Goal: Transaction & Acquisition: Purchase product/service

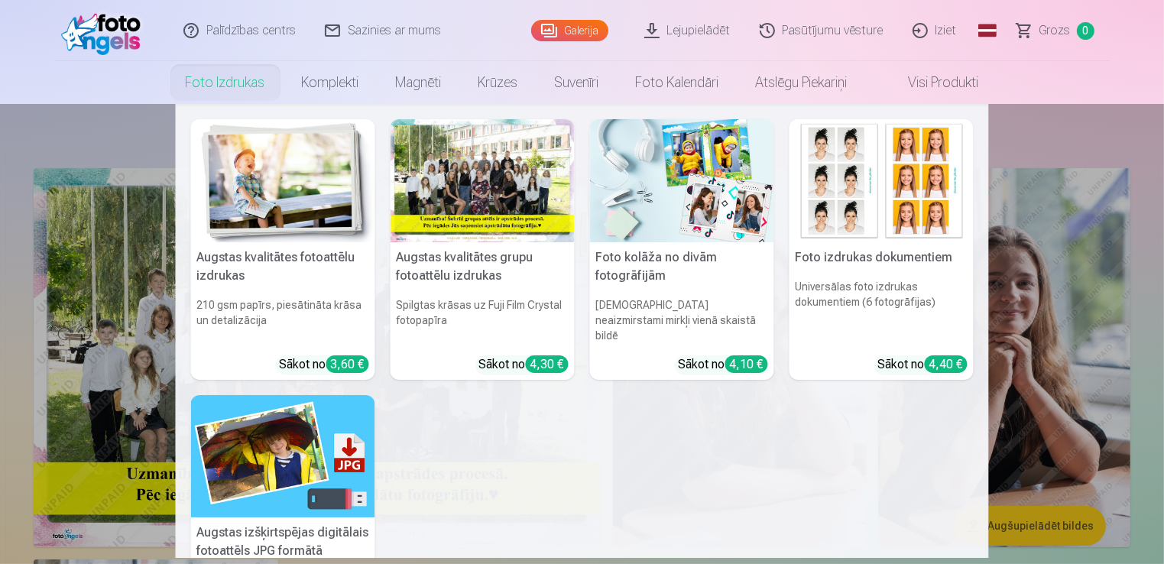
click at [235, 83] on link "Foto izdrukas" at bounding box center [225, 82] width 116 height 43
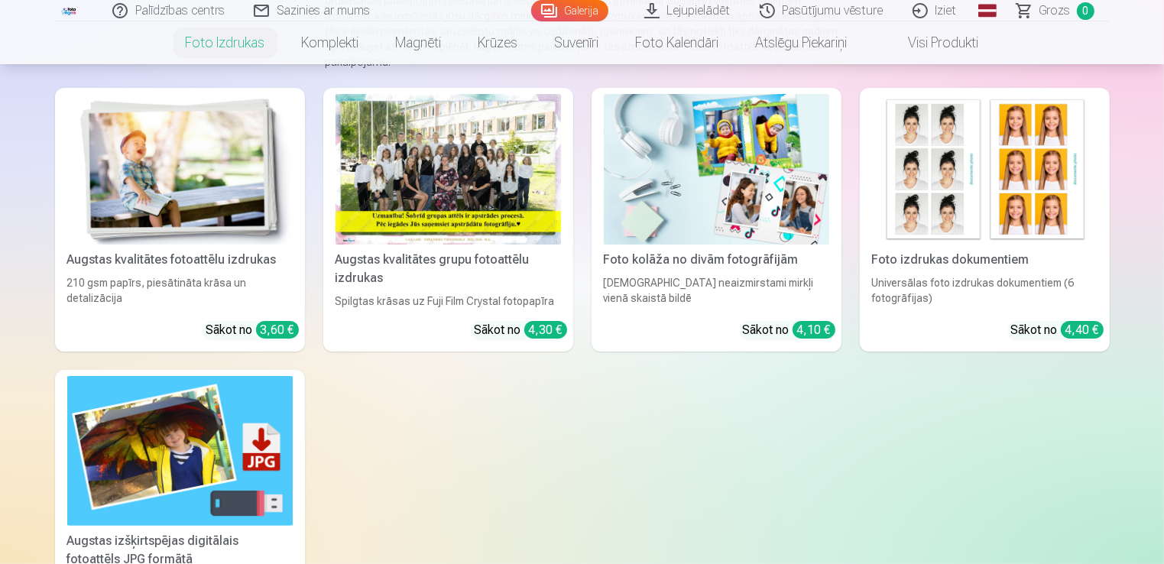
scroll to position [229, 0]
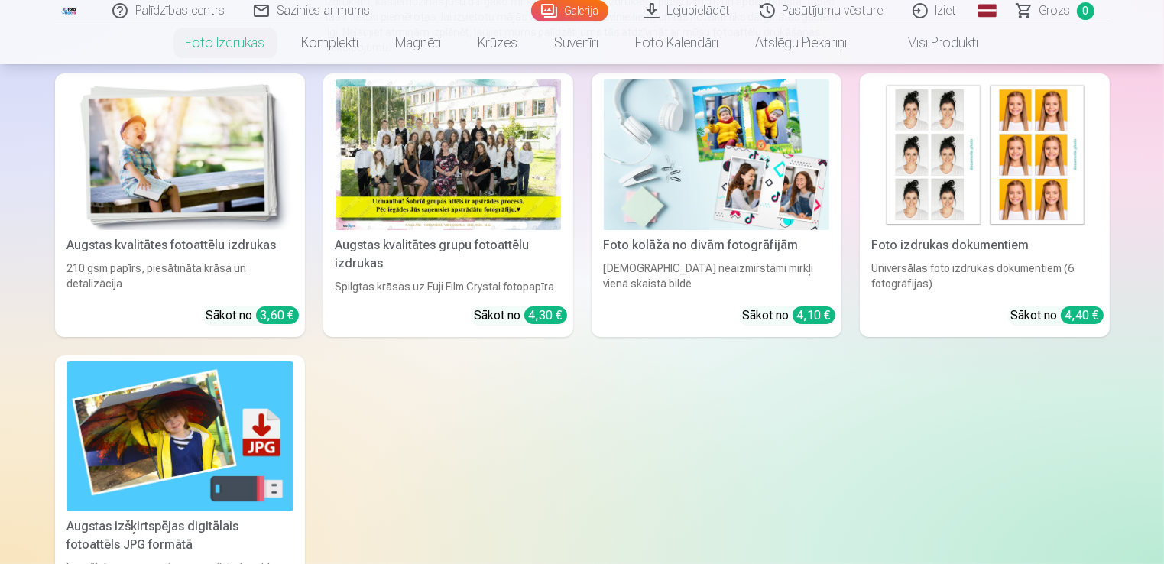
click at [484, 171] on div at bounding box center [449, 155] width 226 height 151
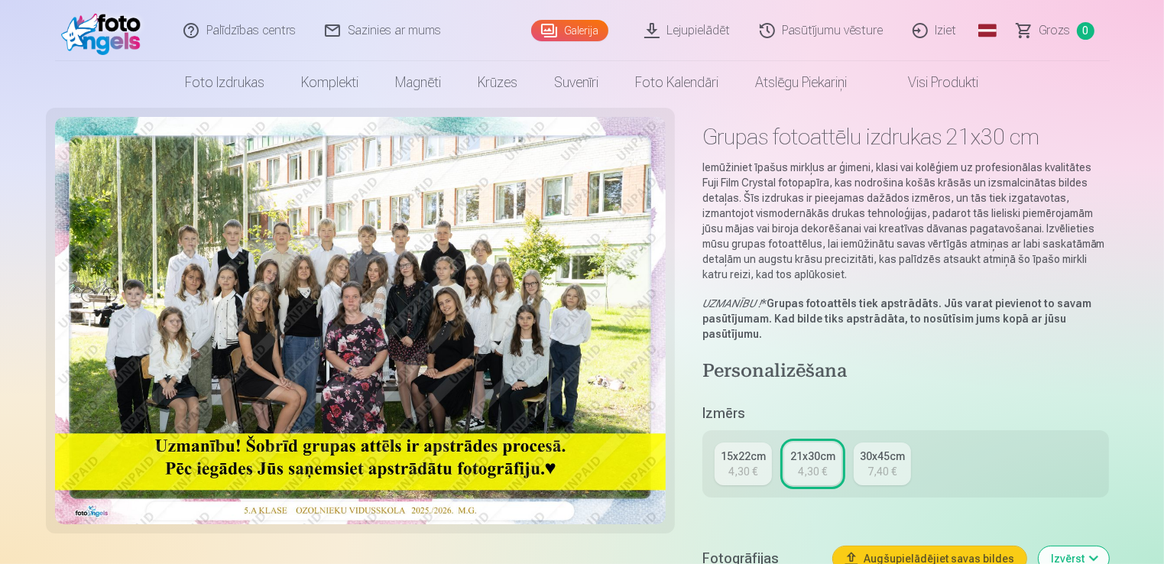
scroll to position [229, 0]
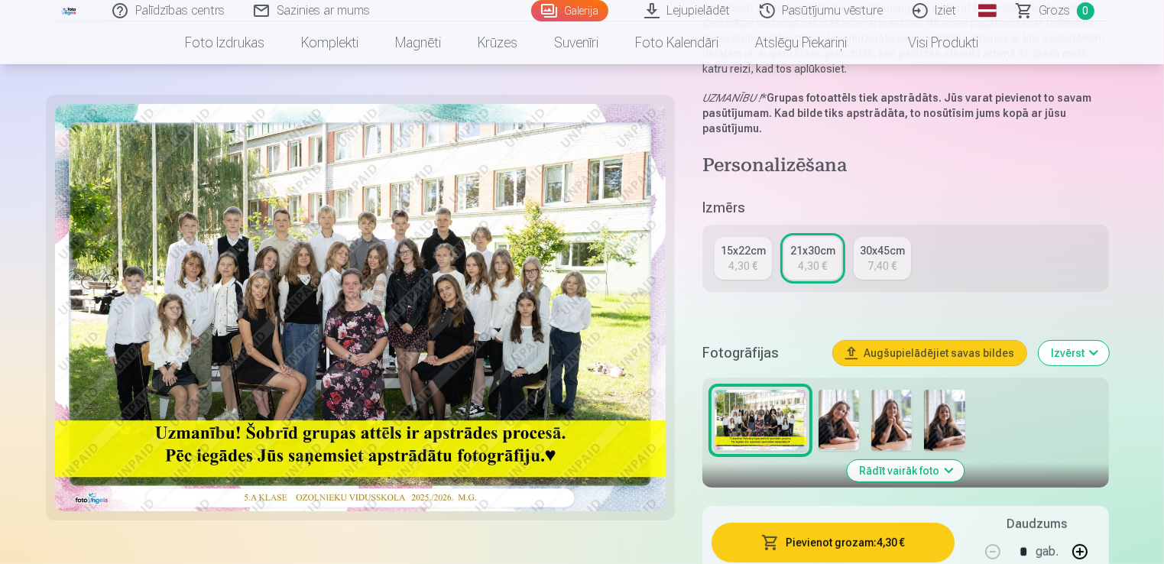
click at [735, 251] on div "15x22cm" at bounding box center [743, 250] width 45 height 15
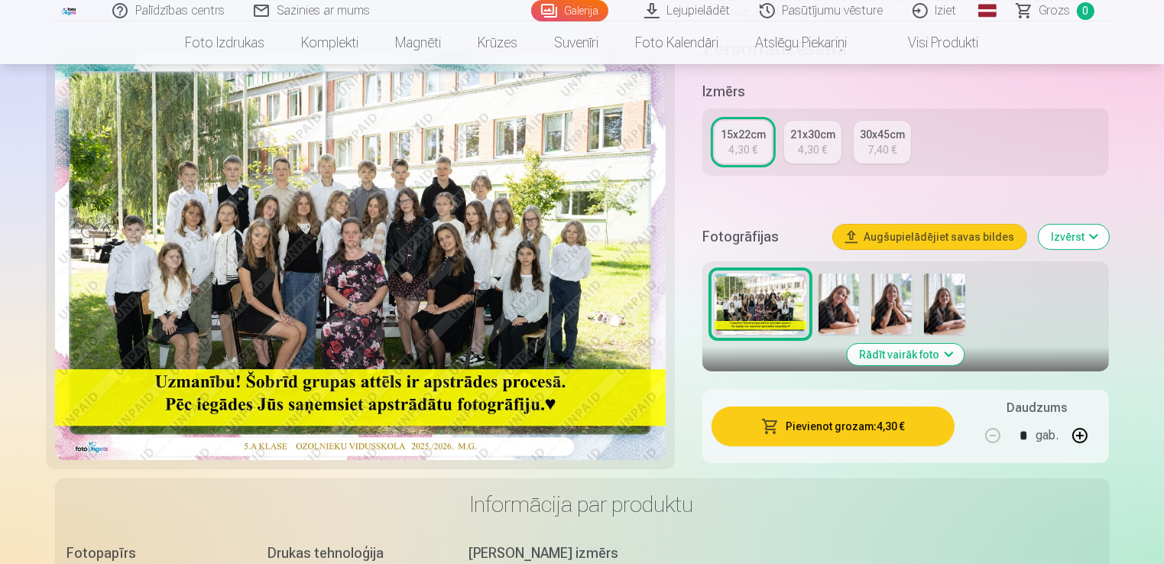
scroll to position [535, 0]
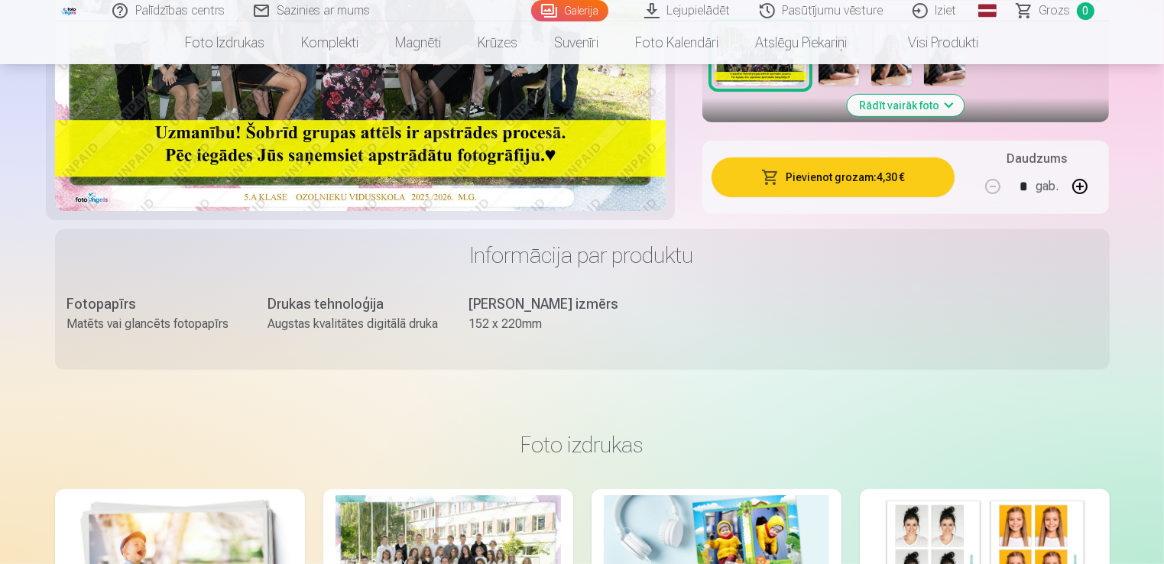
click at [850, 190] on button "Pievienot grozam : 4,30 €" at bounding box center [834, 177] width 244 height 40
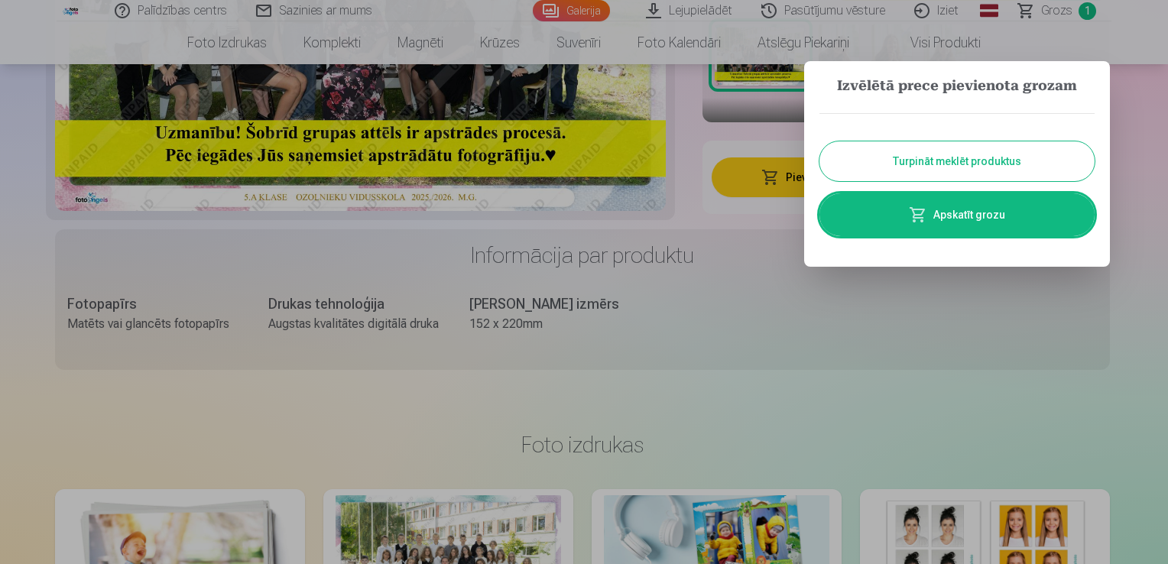
click at [875, 167] on button "Turpināt meklēt produktus" at bounding box center [957, 161] width 275 height 40
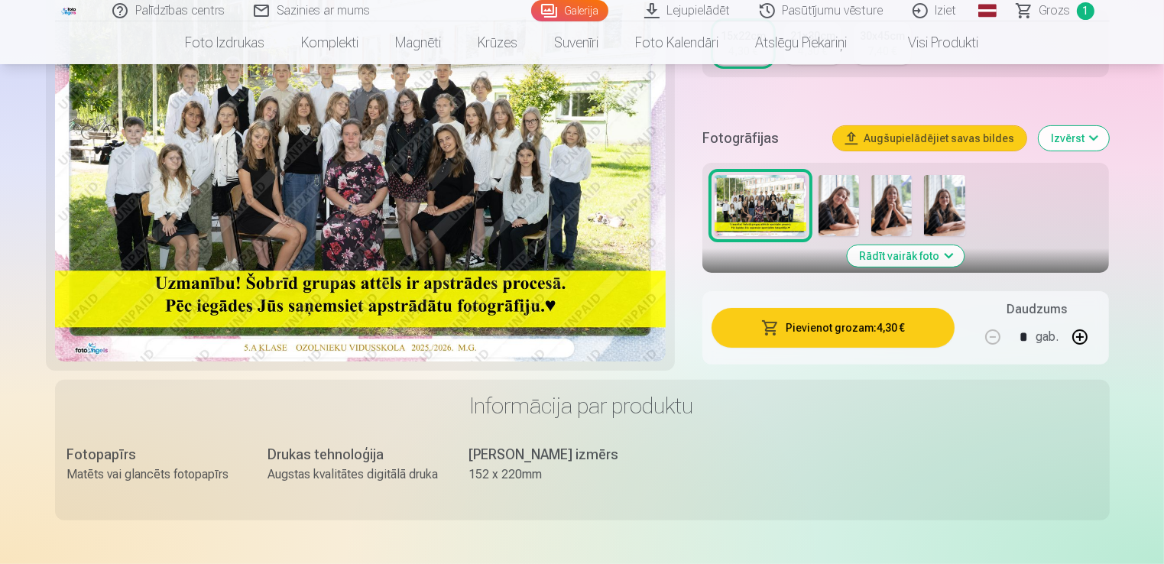
scroll to position [382, 0]
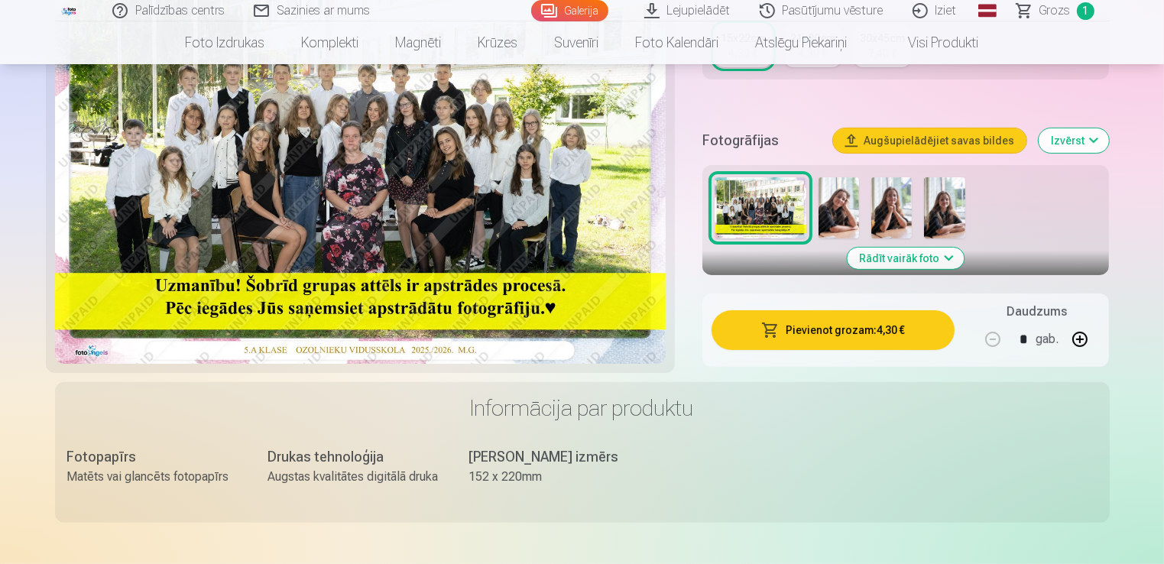
click at [841, 211] on img at bounding box center [839, 207] width 41 height 61
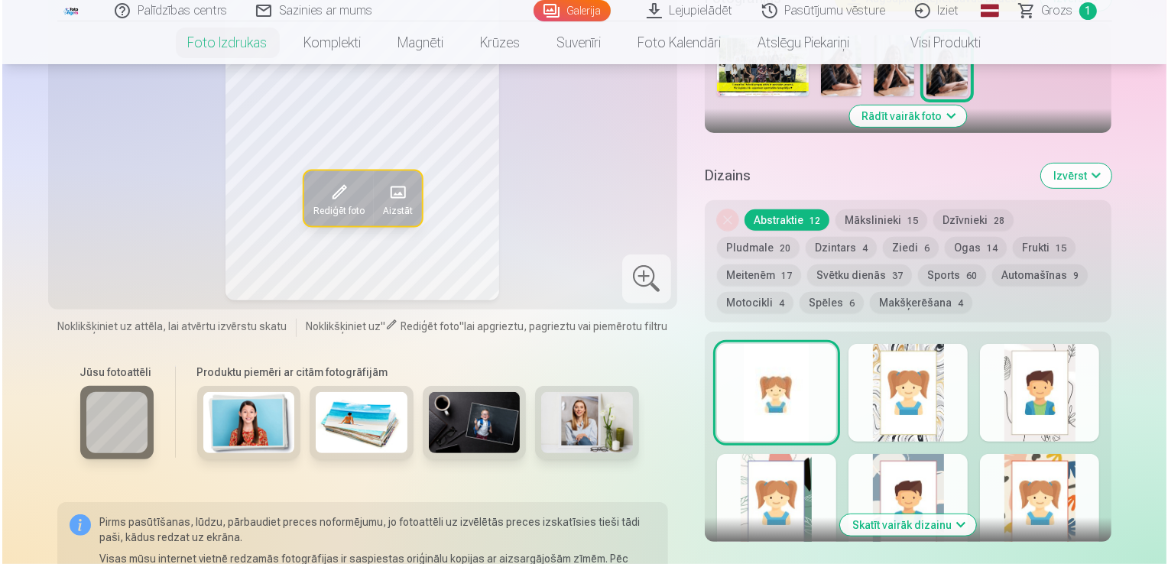
scroll to position [765, 0]
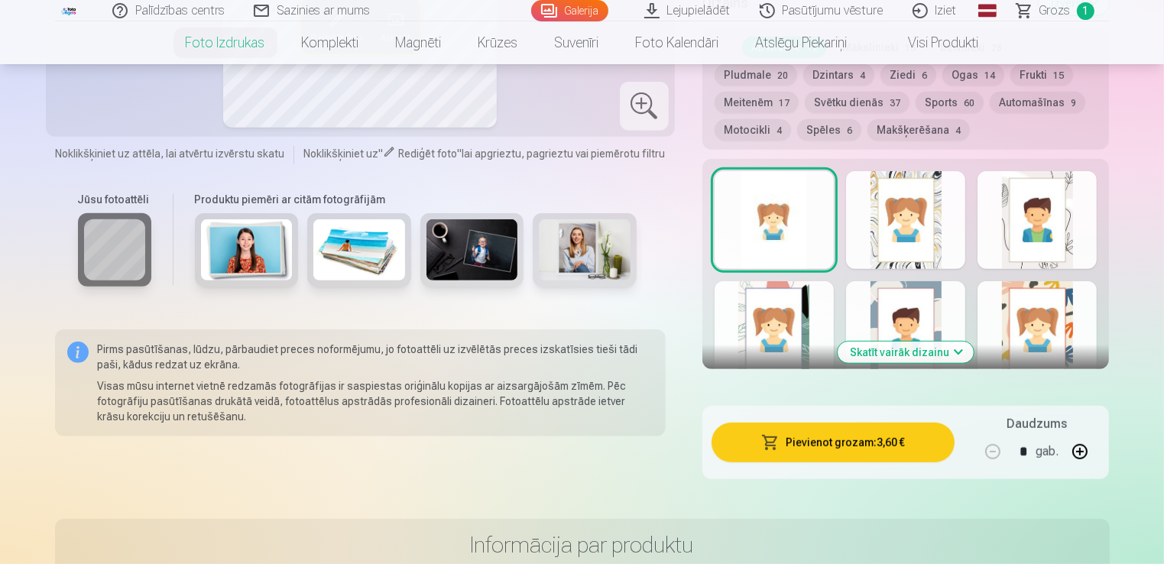
click at [819, 447] on button "Pievienot grozam : 3,60 €" at bounding box center [834, 443] width 244 height 40
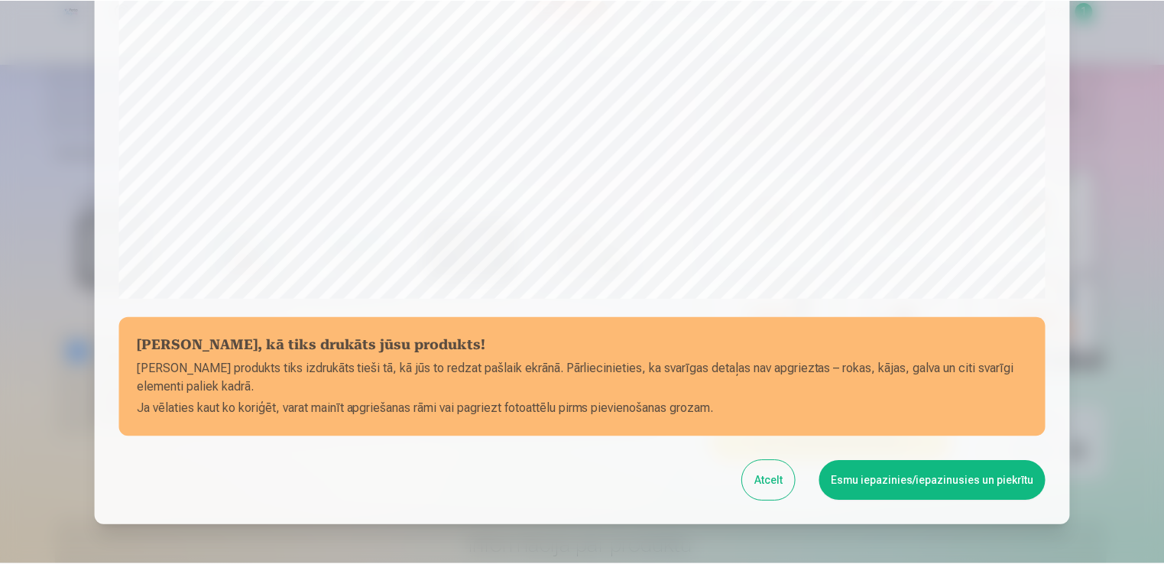
scroll to position [536, 0]
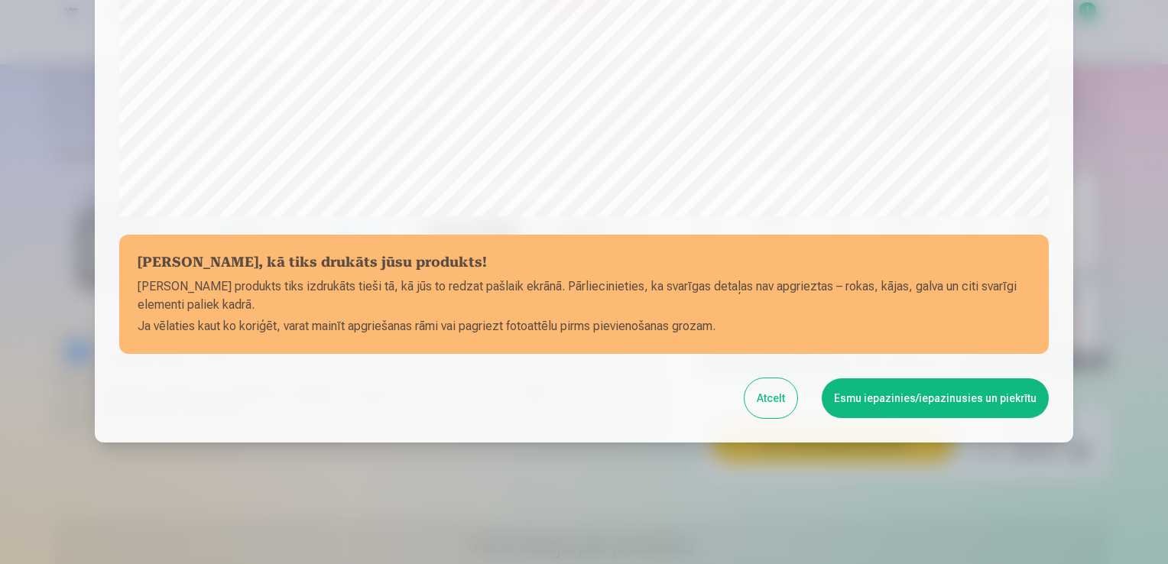
click at [904, 396] on button "Esmu iepazinies/iepazinusies un piekrītu" at bounding box center [935, 398] width 227 height 40
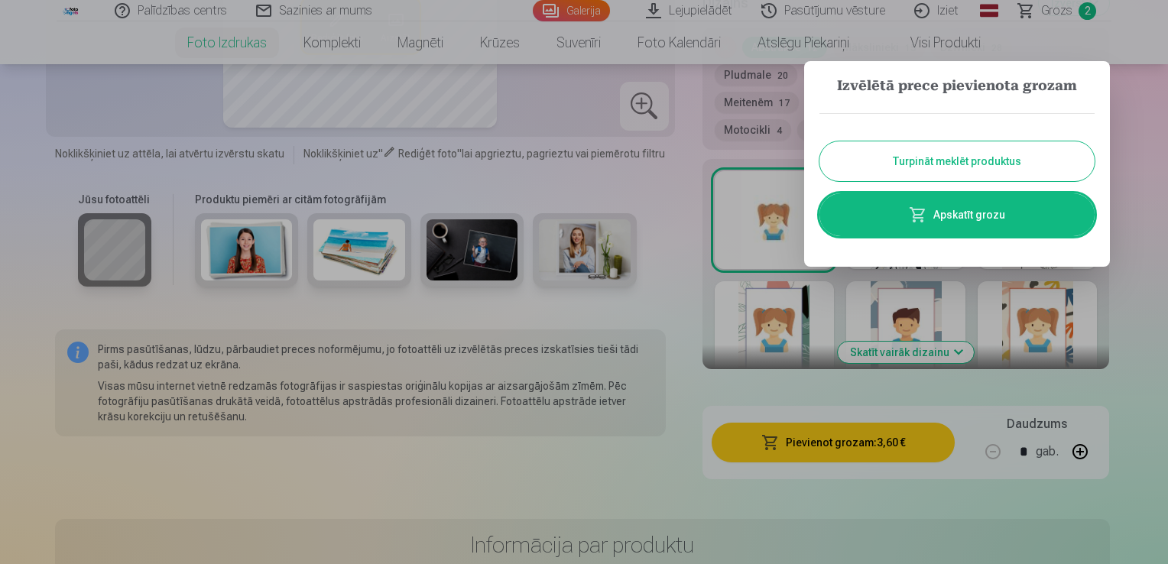
click at [969, 158] on button "Turpināt meklēt produktus" at bounding box center [957, 161] width 275 height 40
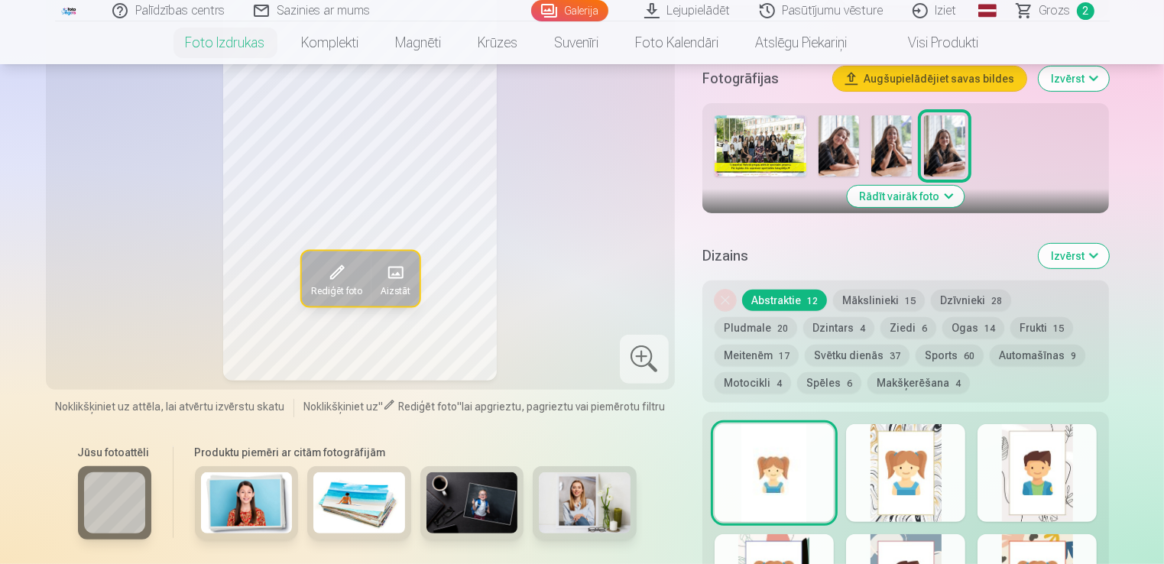
scroll to position [306, 0]
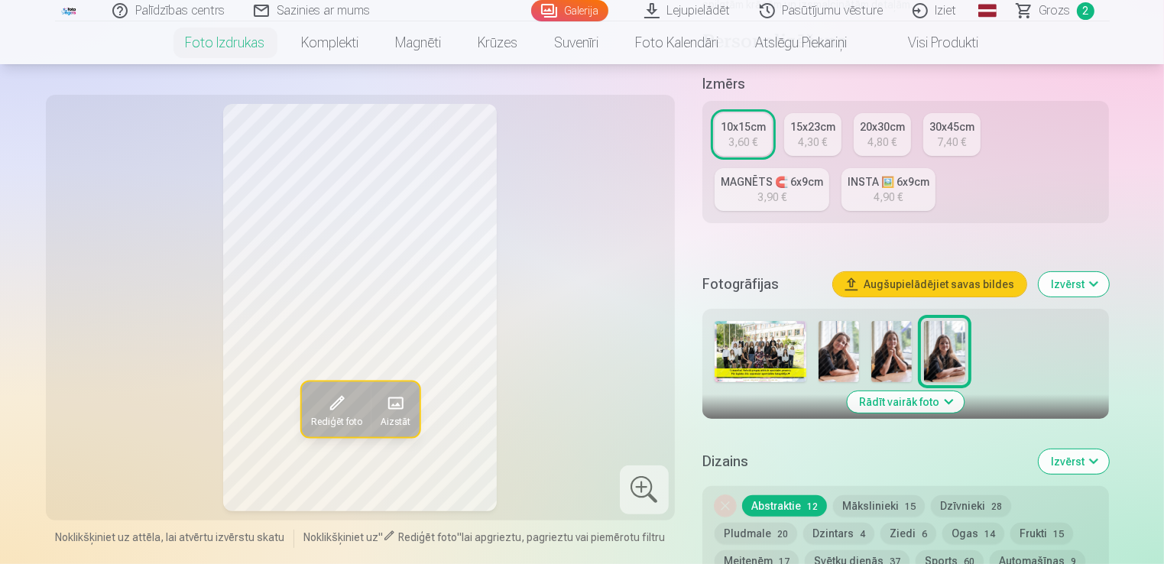
click at [853, 347] on img at bounding box center [839, 351] width 41 height 61
click at [1084, 8] on span "2" at bounding box center [1086, 11] width 18 height 18
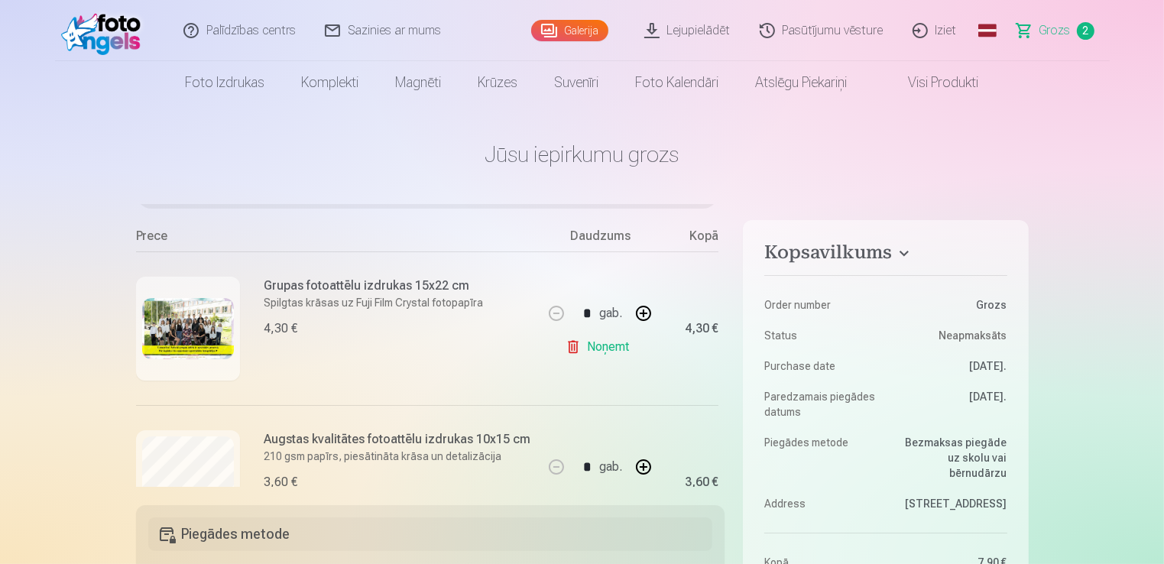
scroll to position [214, 0]
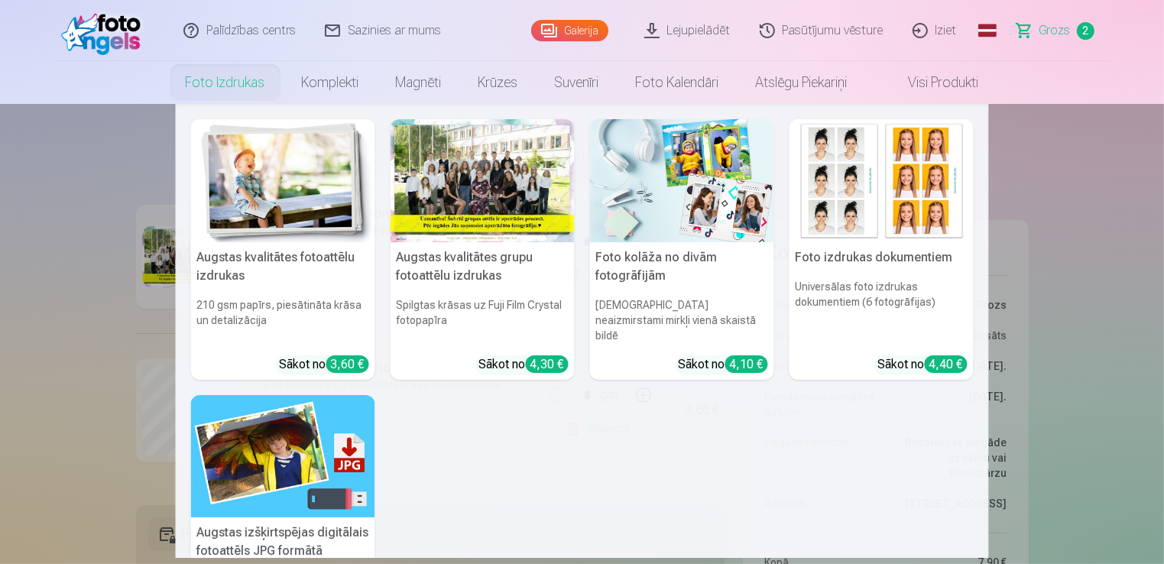
click at [238, 78] on link "Foto izdrukas" at bounding box center [225, 82] width 116 height 43
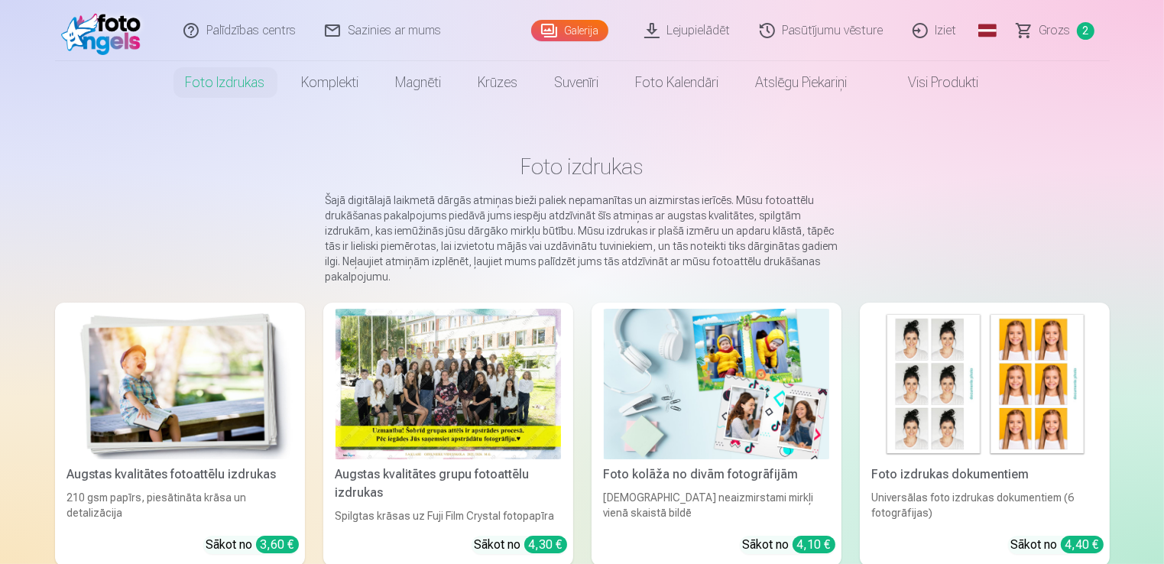
click at [474, 363] on div at bounding box center [449, 384] width 226 height 151
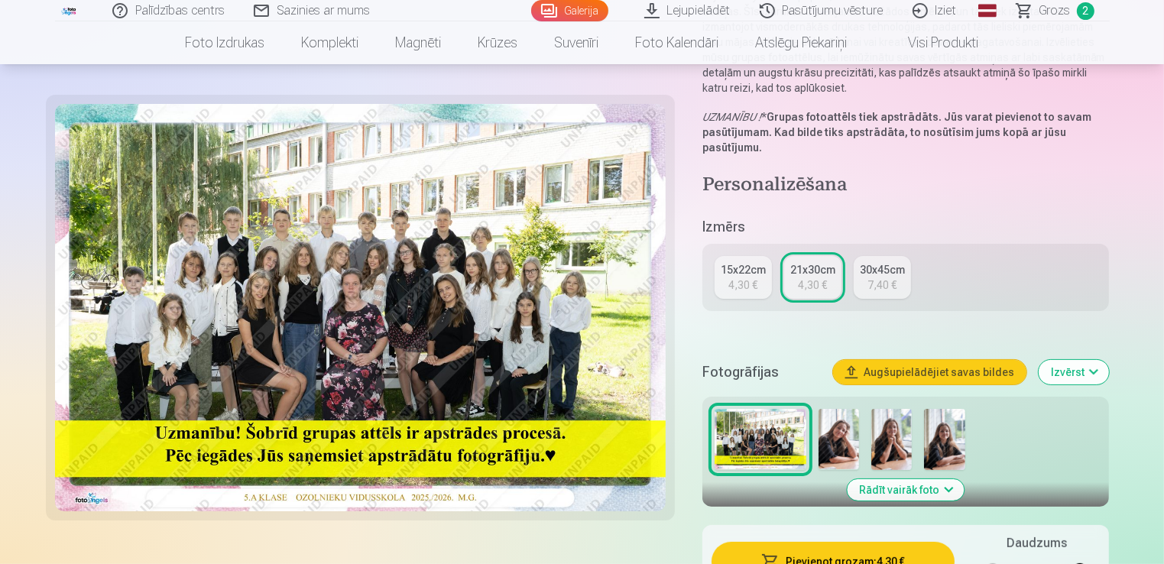
scroll to position [306, 0]
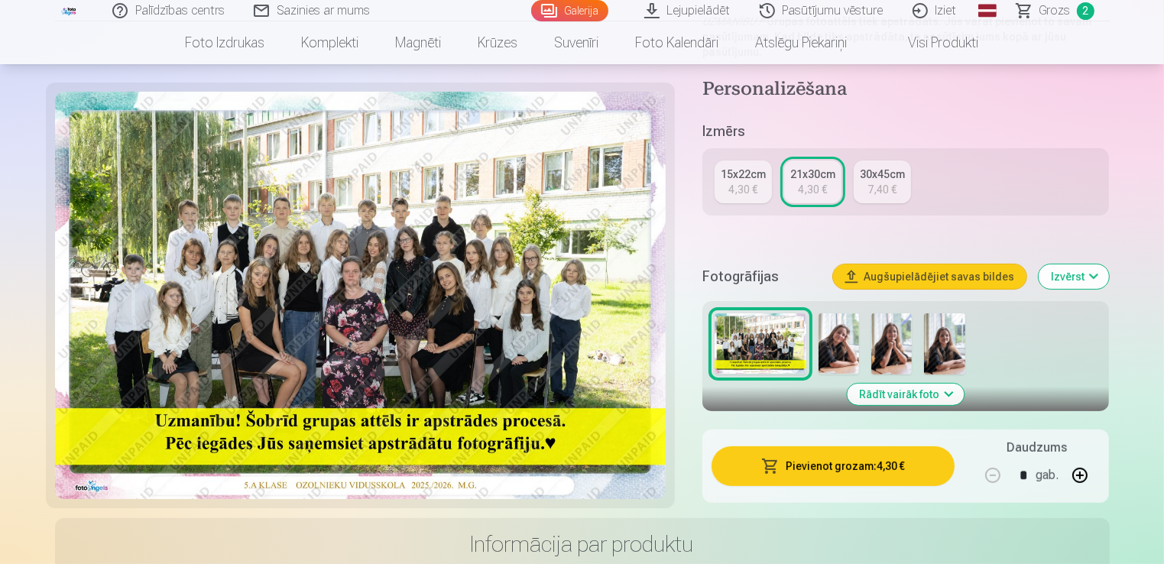
click at [847, 341] on img at bounding box center [839, 343] width 41 height 61
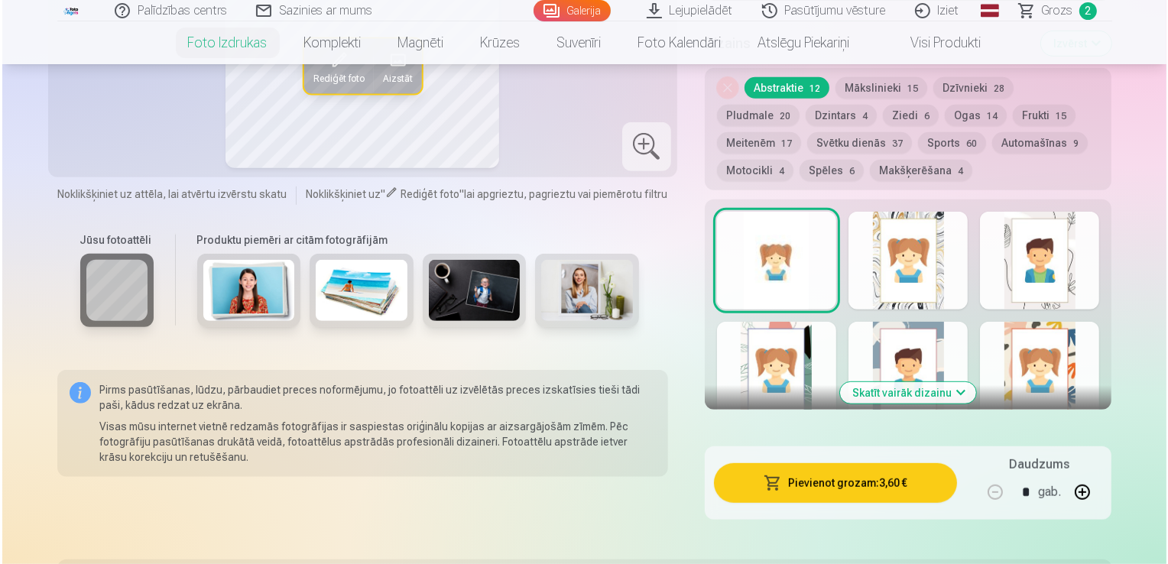
scroll to position [841, 0]
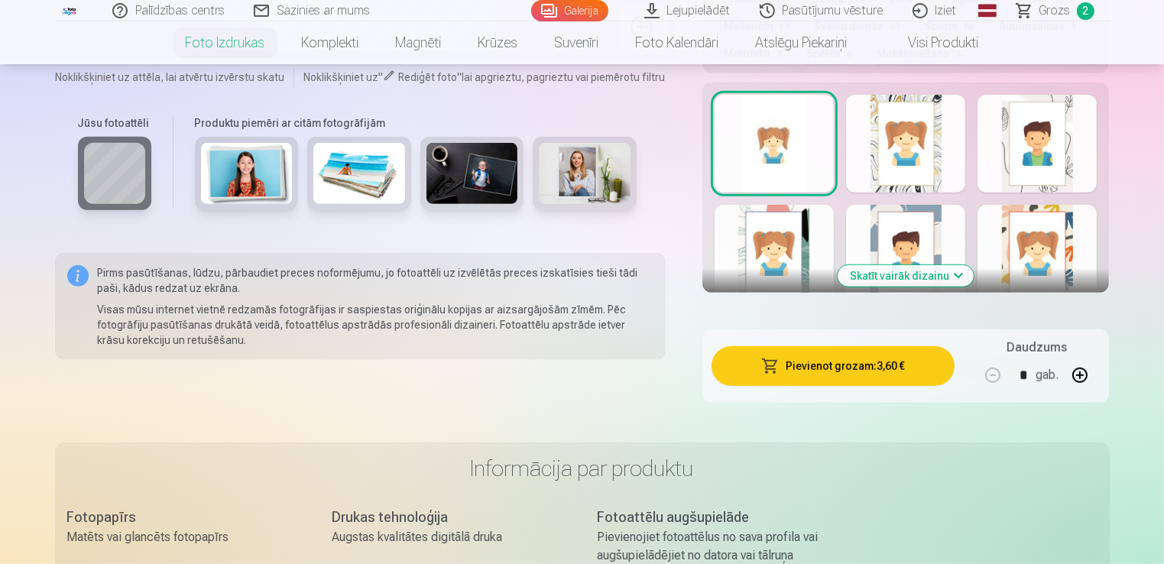
click at [870, 365] on button "Pievienot grozam : 3,60 €" at bounding box center [834, 366] width 244 height 40
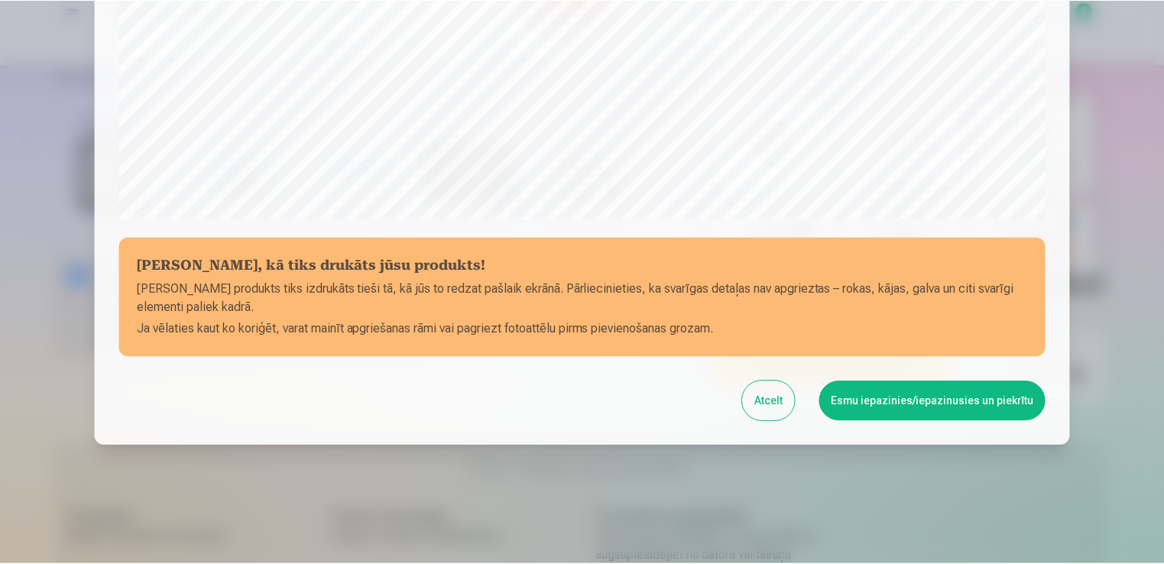
scroll to position [536, 0]
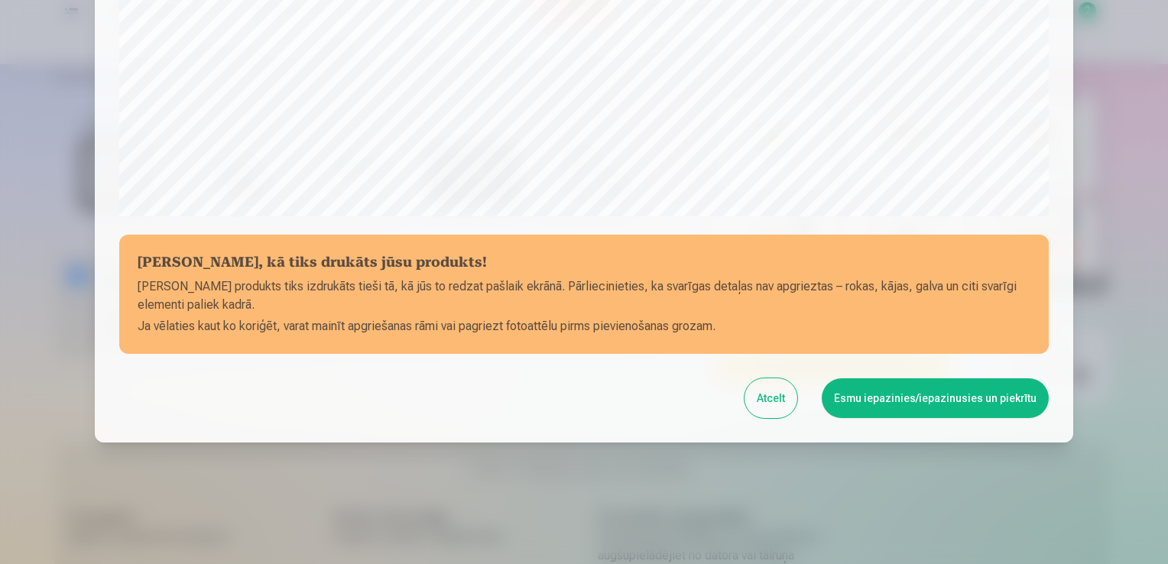
click at [890, 396] on button "Esmu iepazinies/iepazinusies un piekrītu" at bounding box center [935, 398] width 227 height 40
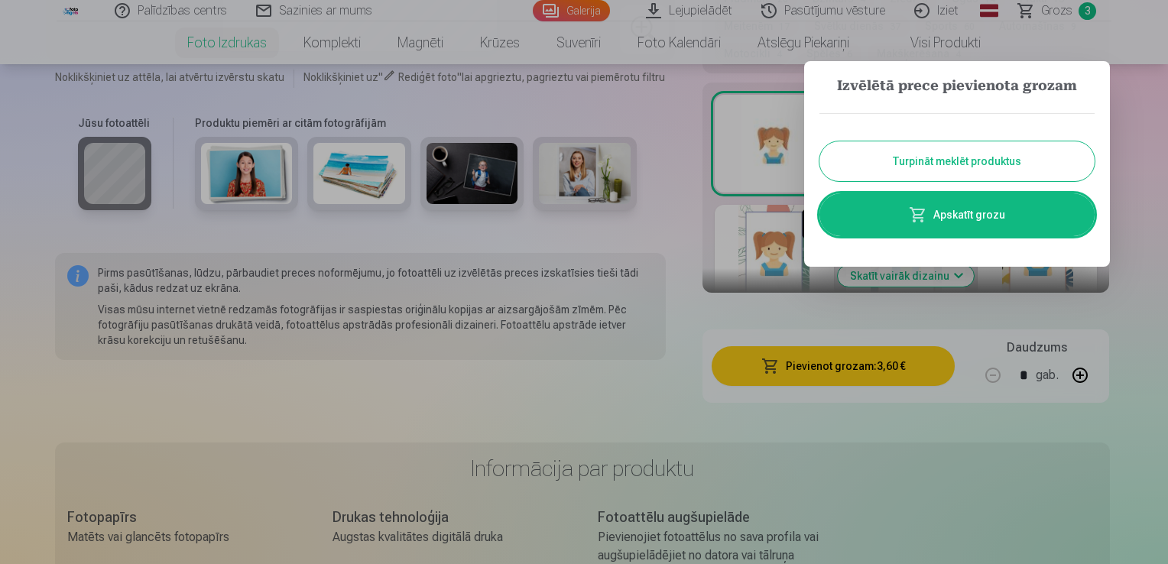
click at [973, 161] on button "Turpināt meklēt produktus" at bounding box center [957, 161] width 275 height 40
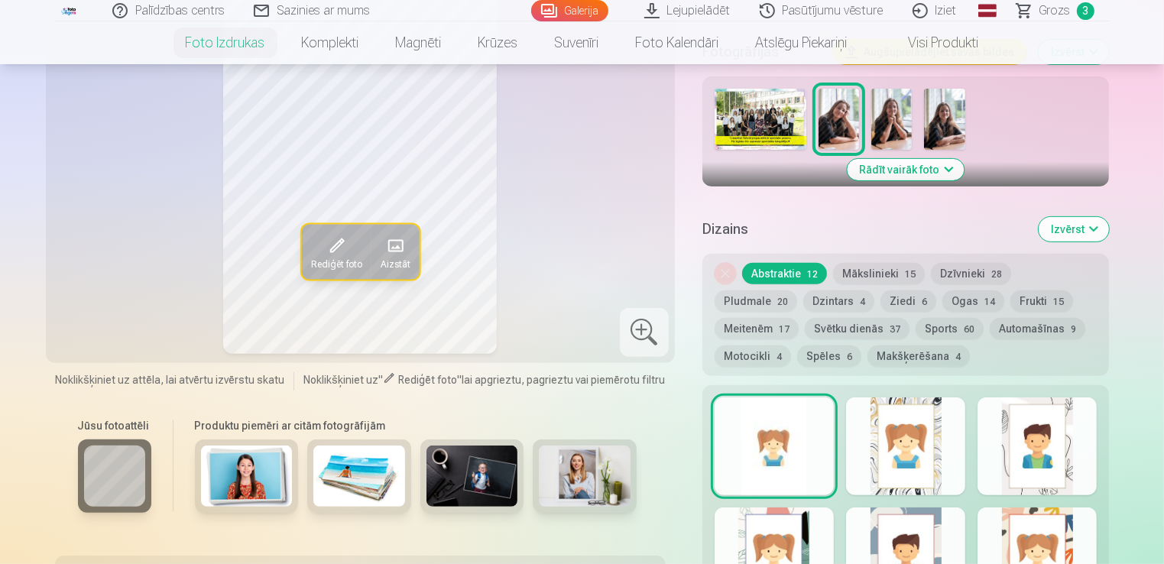
scroll to position [459, 0]
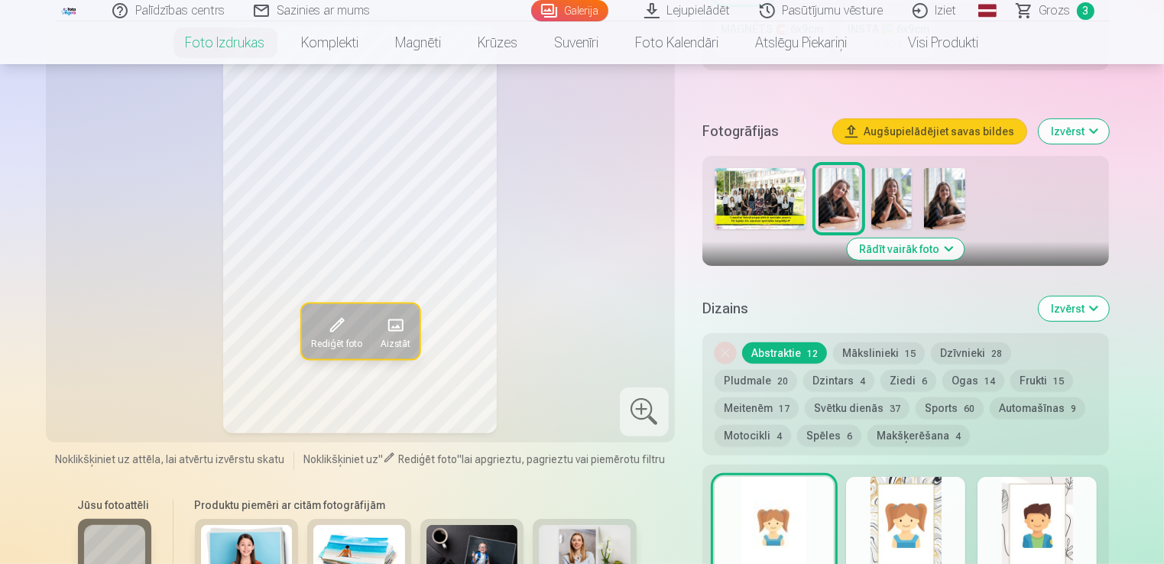
click at [899, 202] on img at bounding box center [892, 198] width 41 height 61
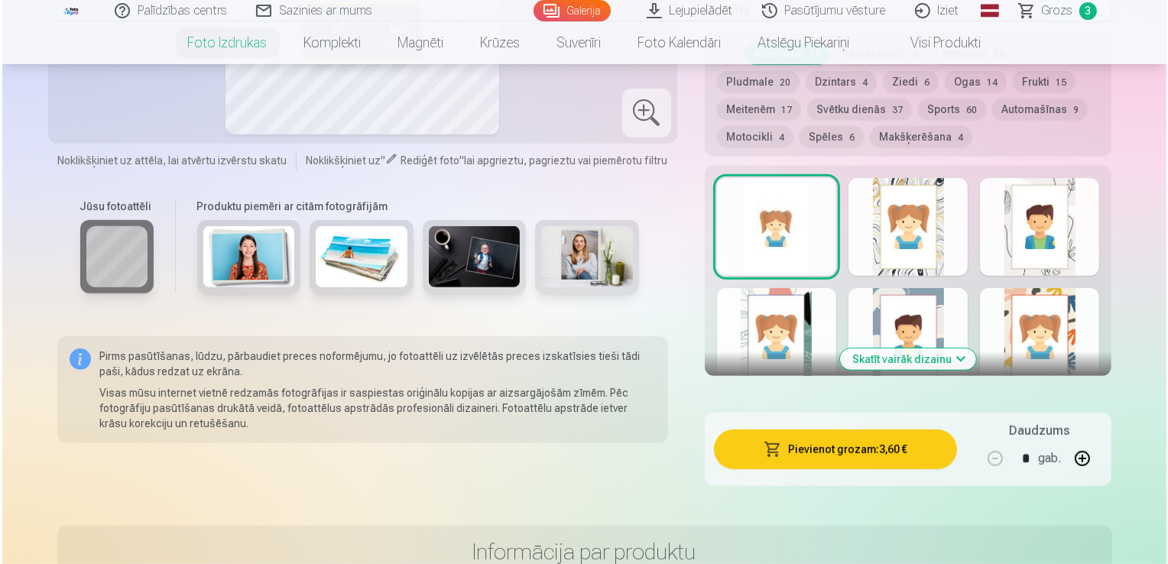
scroll to position [765, 0]
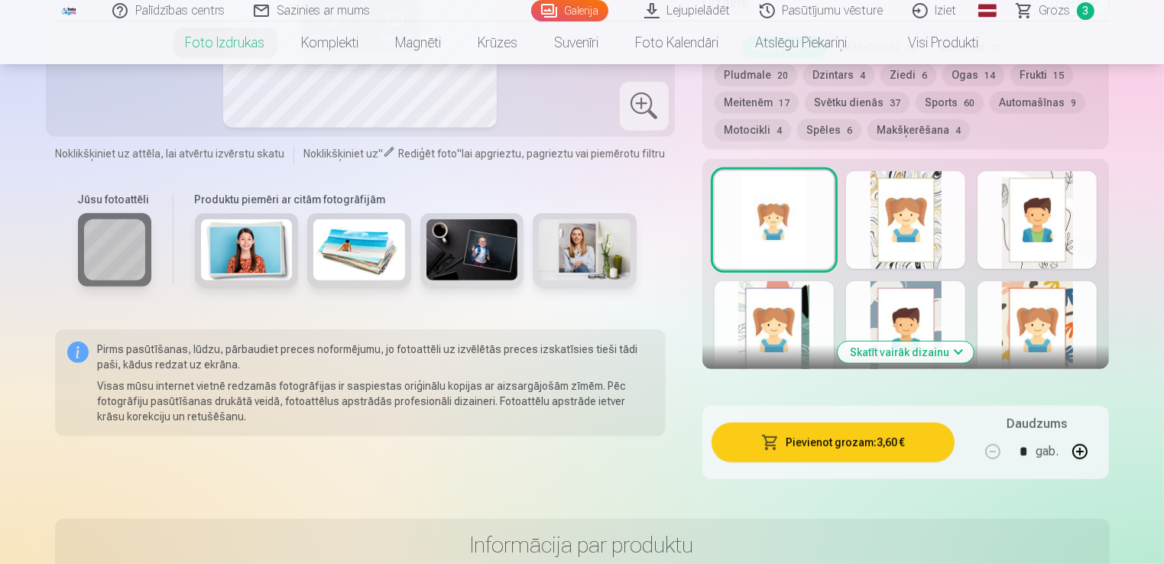
click at [790, 446] on button "Pievienot grozam : 3,60 €" at bounding box center [834, 443] width 244 height 40
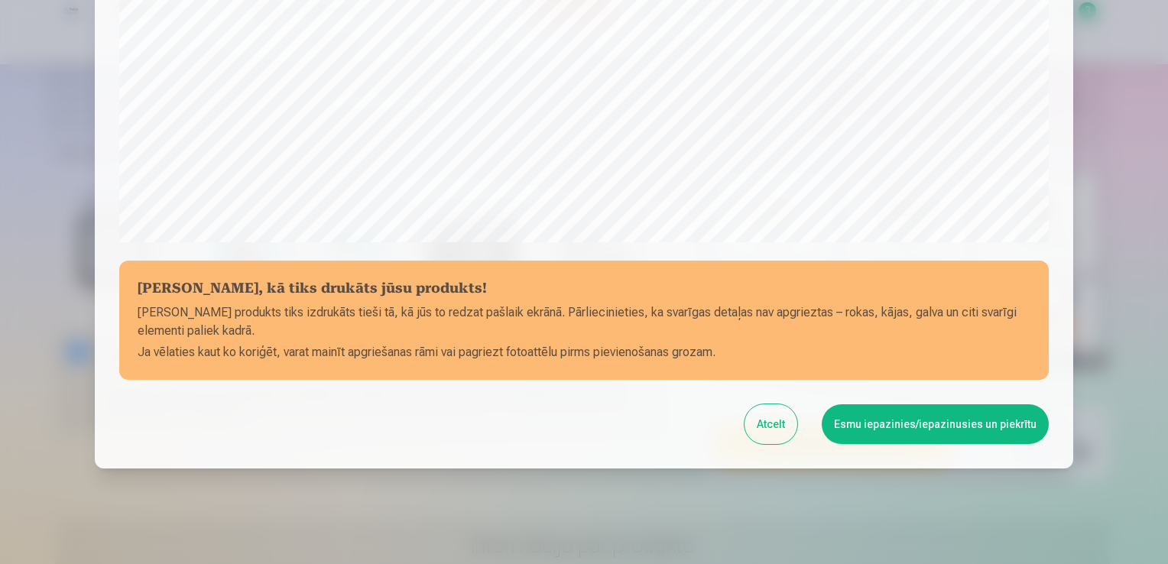
scroll to position [536, 0]
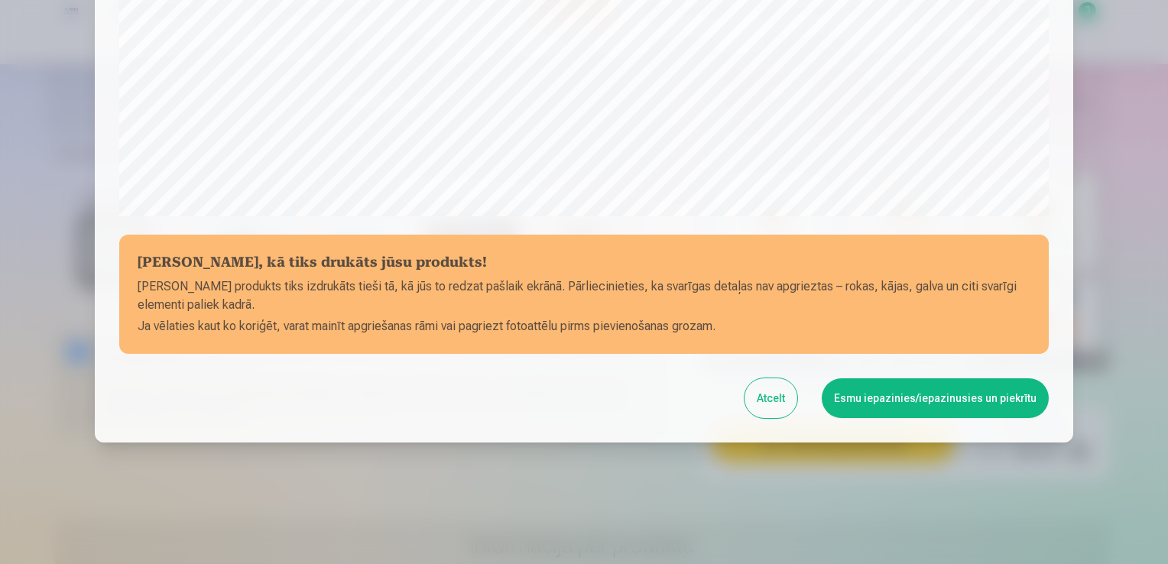
click at [933, 405] on button "Esmu iepazinies/iepazinusies un piekrītu" at bounding box center [935, 398] width 227 height 40
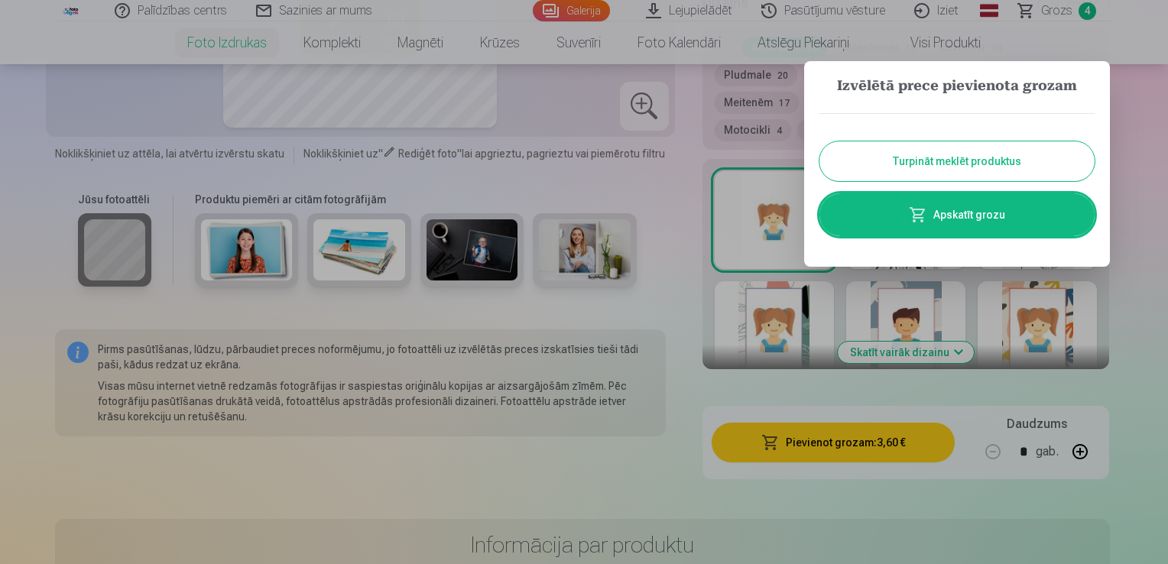
click at [1031, 209] on link "Apskatīt grozu" at bounding box center [957, 214] width 275 height 43
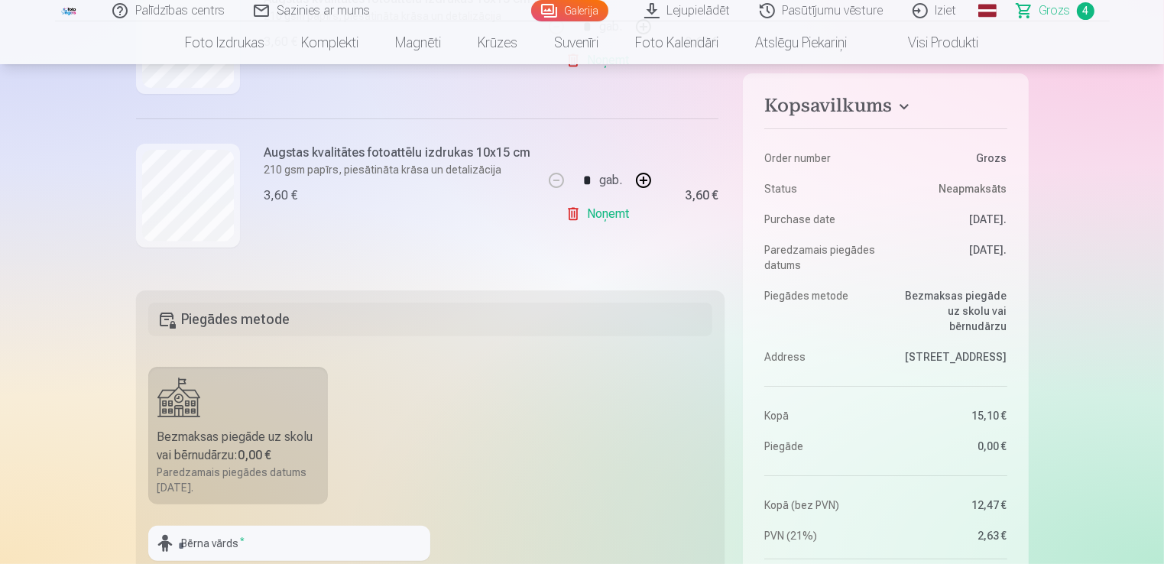
scroll to position [382, 0]
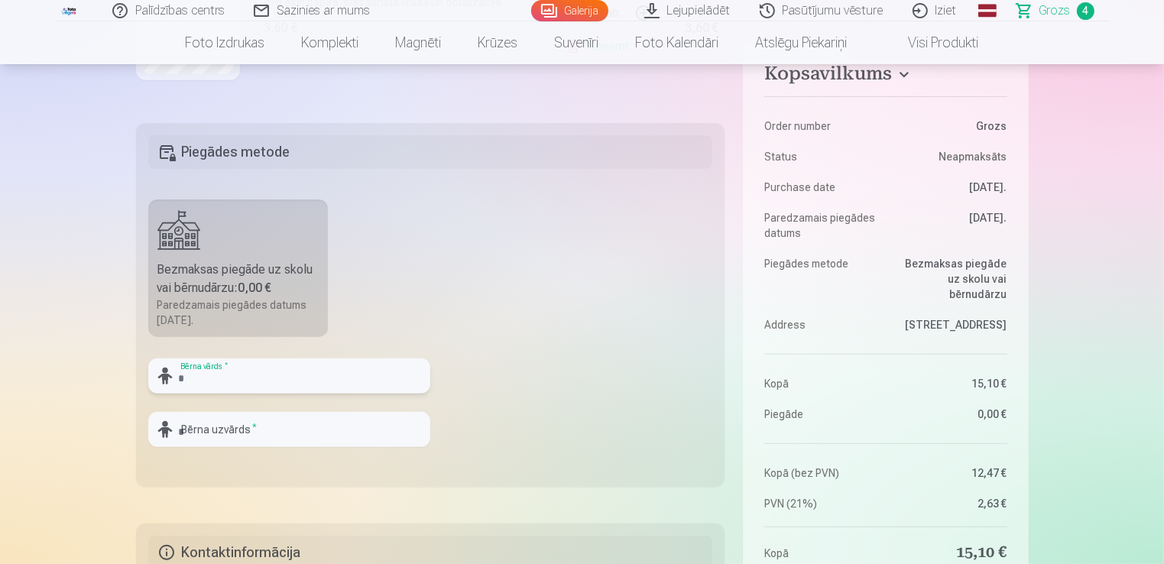
click at [222, 374] on input "text" at bounding box center [289, 376] width 282 height 35
type input "*****"
type input "*********"
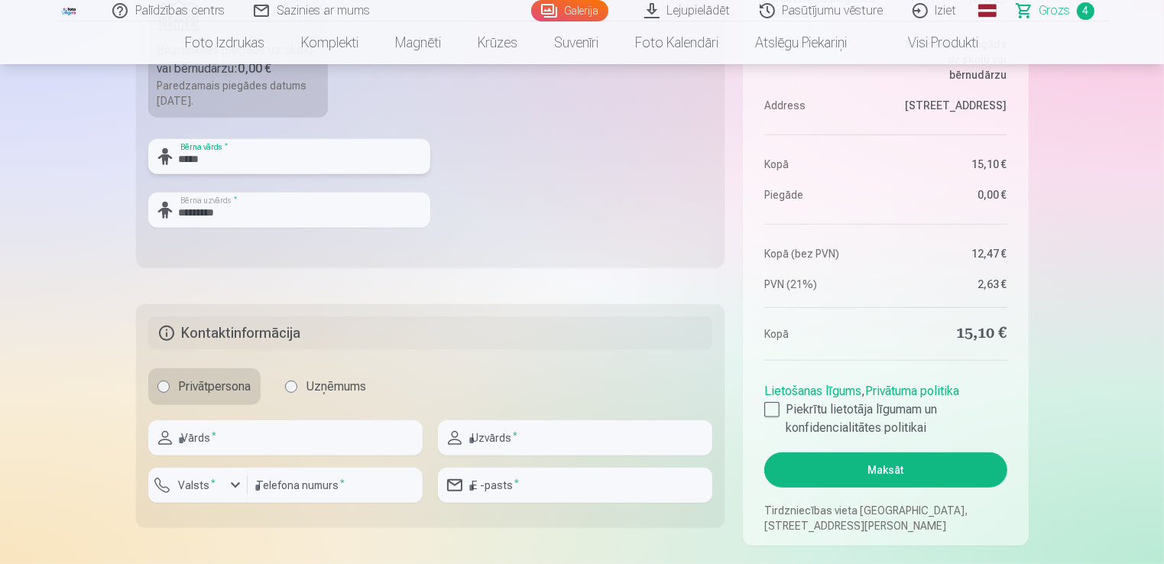
scroll to position [688, 0]
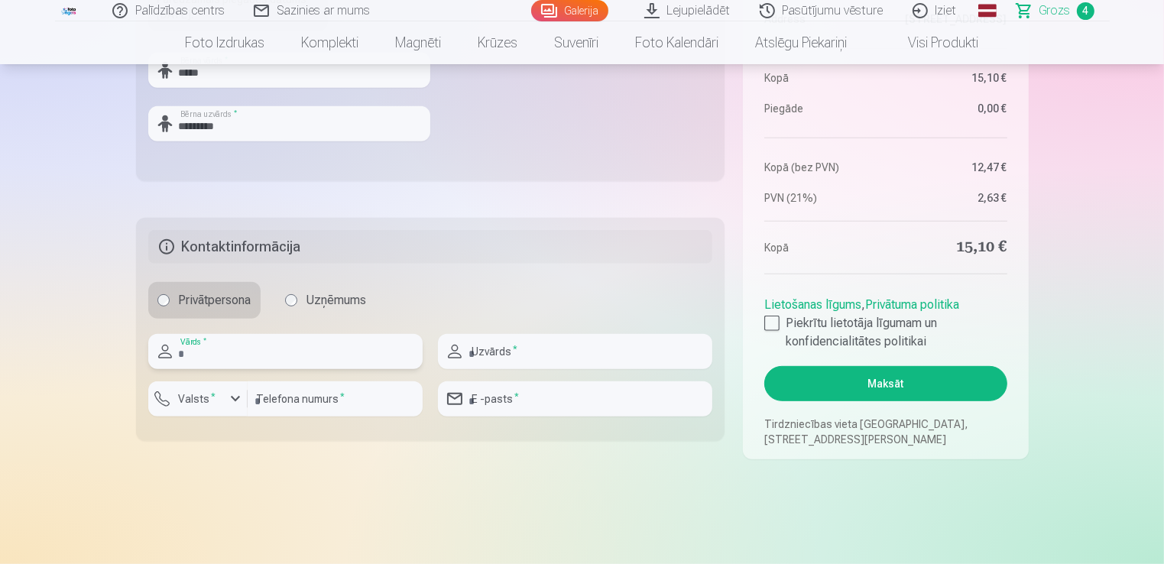
click at [229, 353] on input "text" at bounding box center [285, 351] width 274 height 35
type input "*****"
type input "**********"
type input "********"
type input "**********"
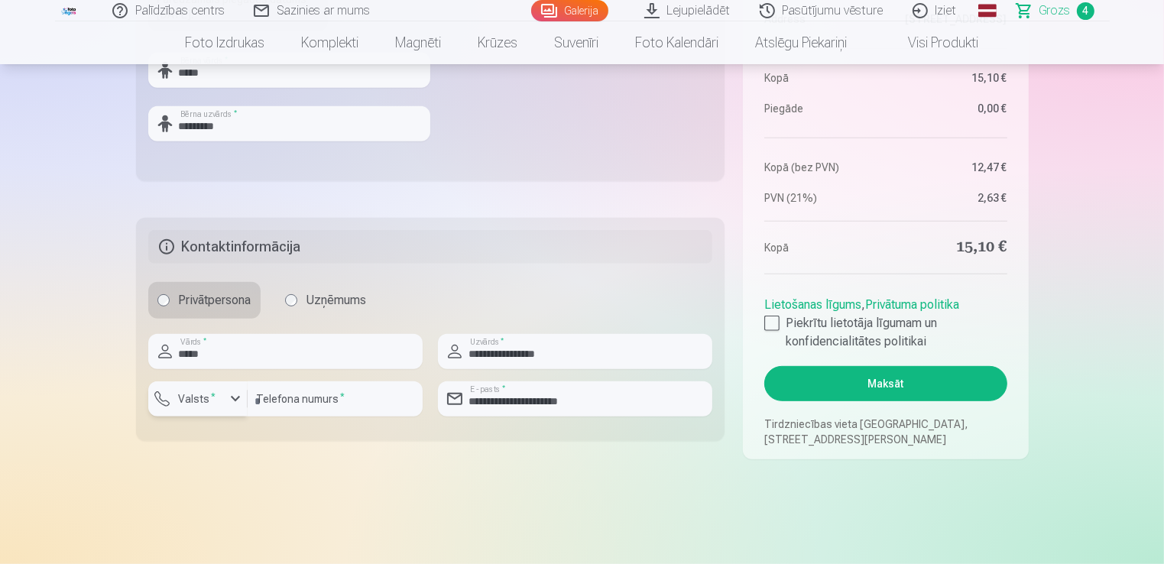
click at [239, 401] on div "button" at bounding box center [235, 399] width 18 height 18
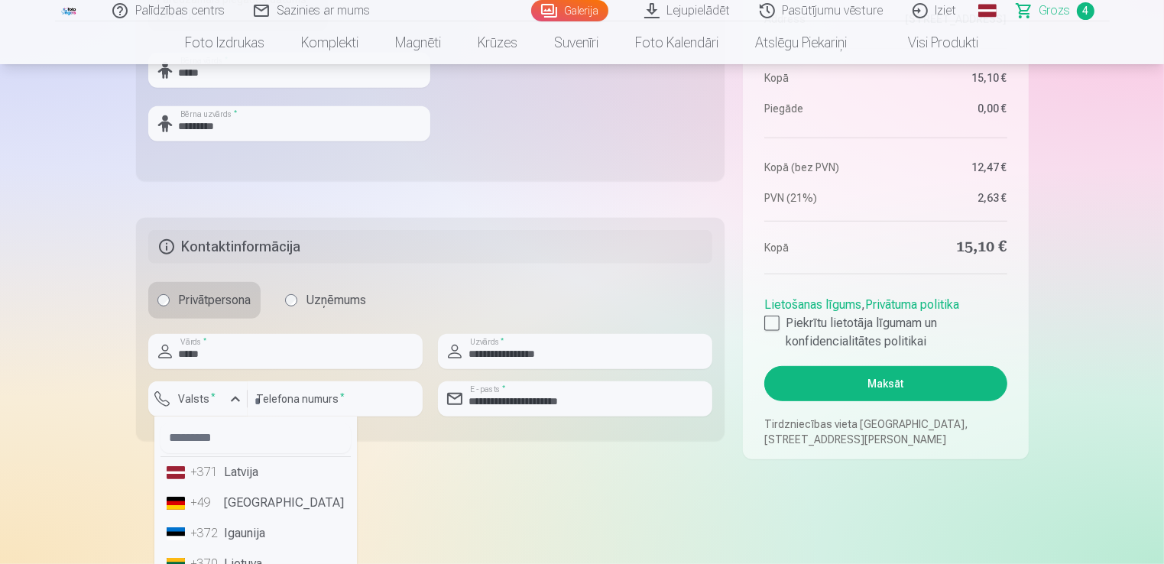
click at [251, 476] on li "+371 Latvija" at bounding box center [256, 472] width 190 height 31
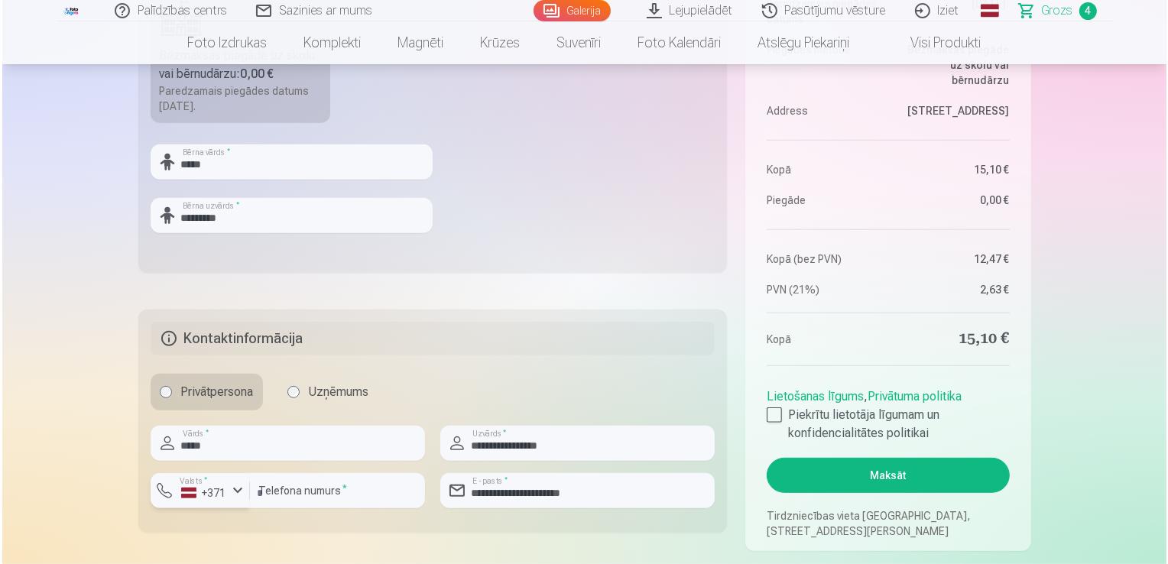
scroll to position [612, 0]
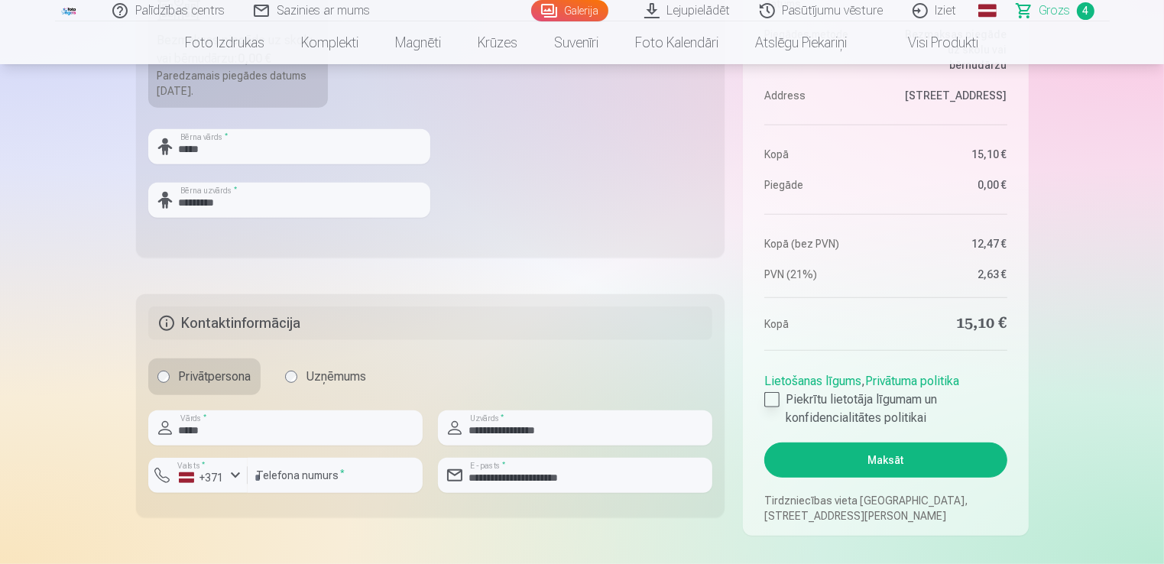
click at [774, 400] on div at bounding box center [772, 399] width 15 height 15
click at [927, 462] on button "Maksāt" at bounding box center [886, 460] width 242 height 35
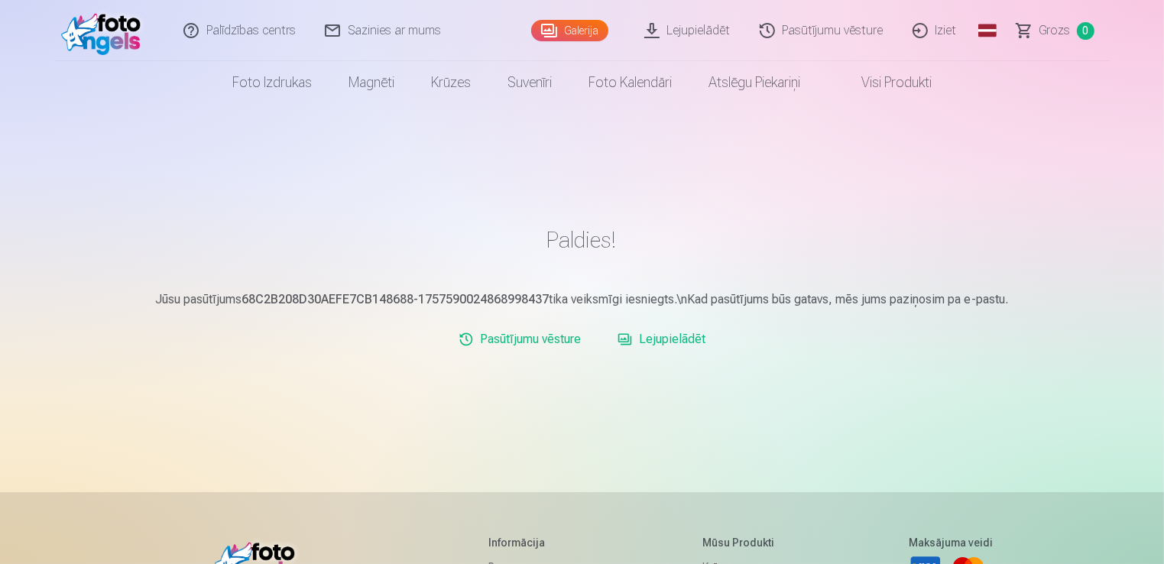
click at [563, 340] on link "Pasūtījumu vēsture" at bounding box center [520, 339] width 135 height 31
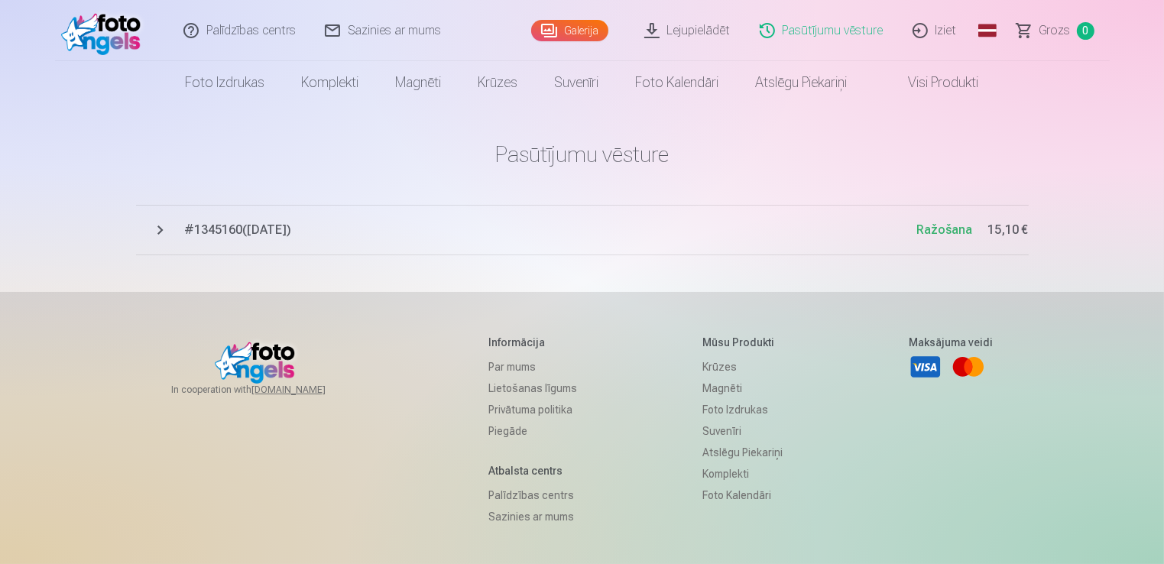
click at [953, 32] on link "Iziet" at bounding box center [935, 30] width 73 height 61
